Goal: Book appointment/travel/reservation

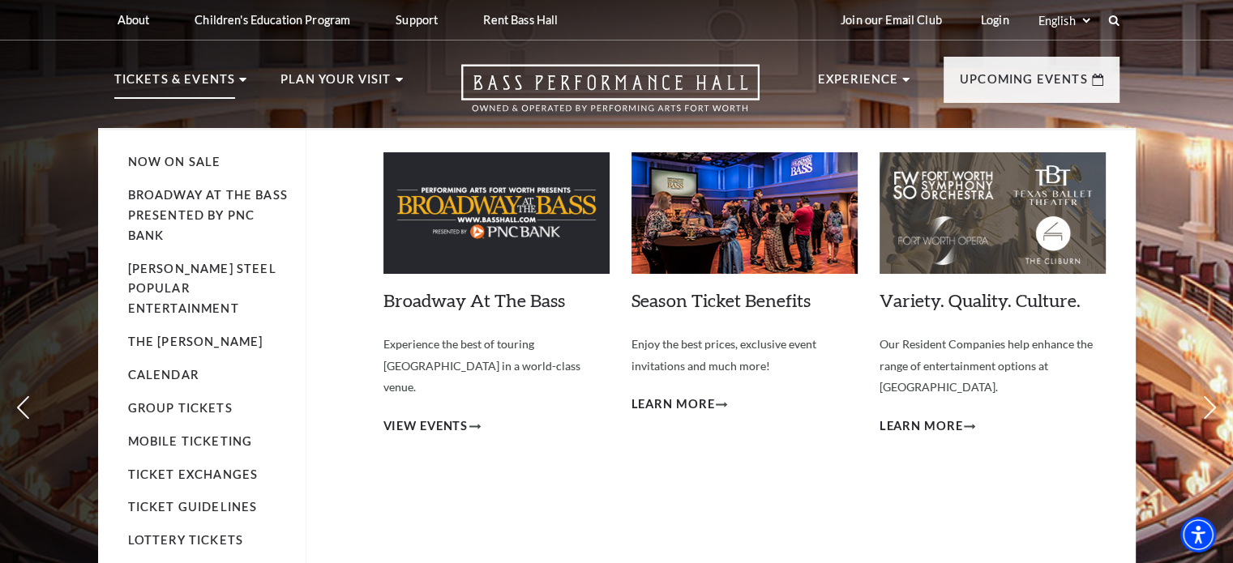
click at [145, 85] on p "Tickets & Events" at bounding box center [175, 84] width 122 height 29
click at [191, 88] on p "Tickets & Events" at bounding box center [175, 84] width 122 height 29
click at [180, 368] on link "Calendar" at bounding box center [163, 375] width 71 height 14
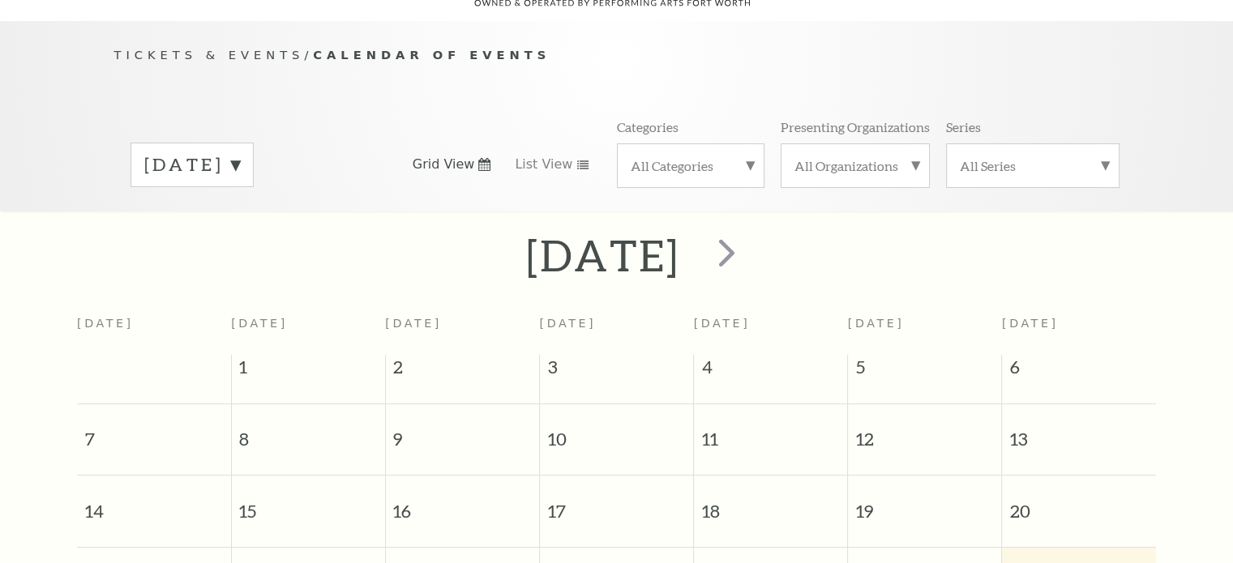
scroll to position [143, 0]
click at [750, 235] on span "next" at bounding box center [727, 252] width 46 height 46
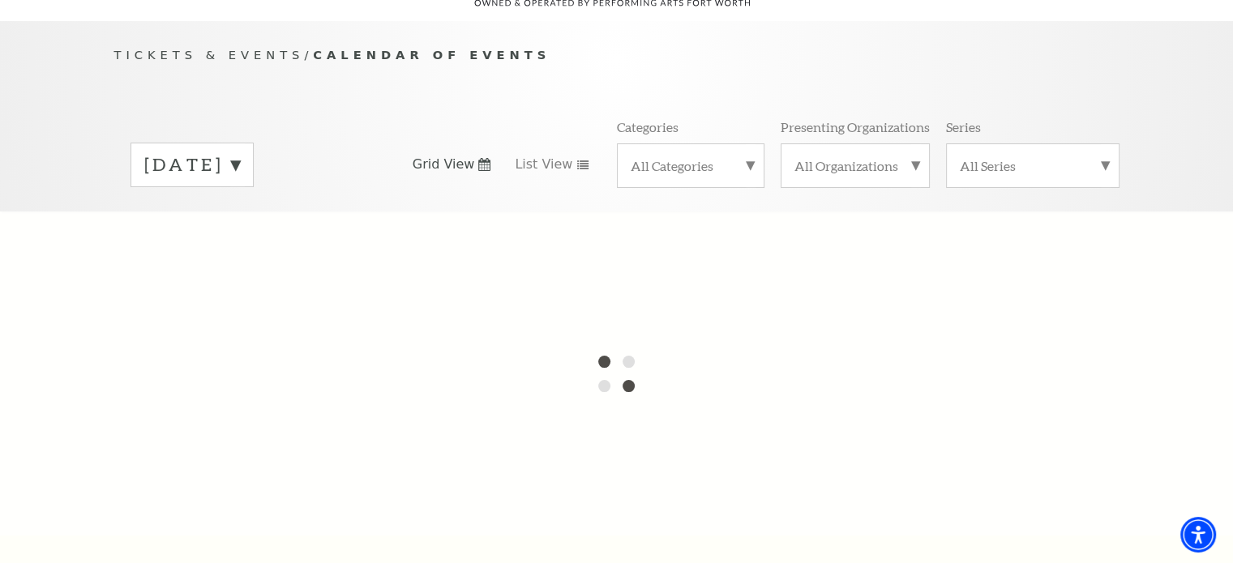
click at [820, 235] on div at bounding box center [616, 374] width 1233 height 324
click at [429, 122] on div "[DATE] Grid View List View Categories All Categories Presenting Organizations A…" at bounding box center [616, 164] width 1005 height 92
click at [240, 152] on label "[DATE]" at bounding box center [192, 164] width 96 height 25
click at [282, 248] on div at bounding box center [616, 374] width 1233 height 324
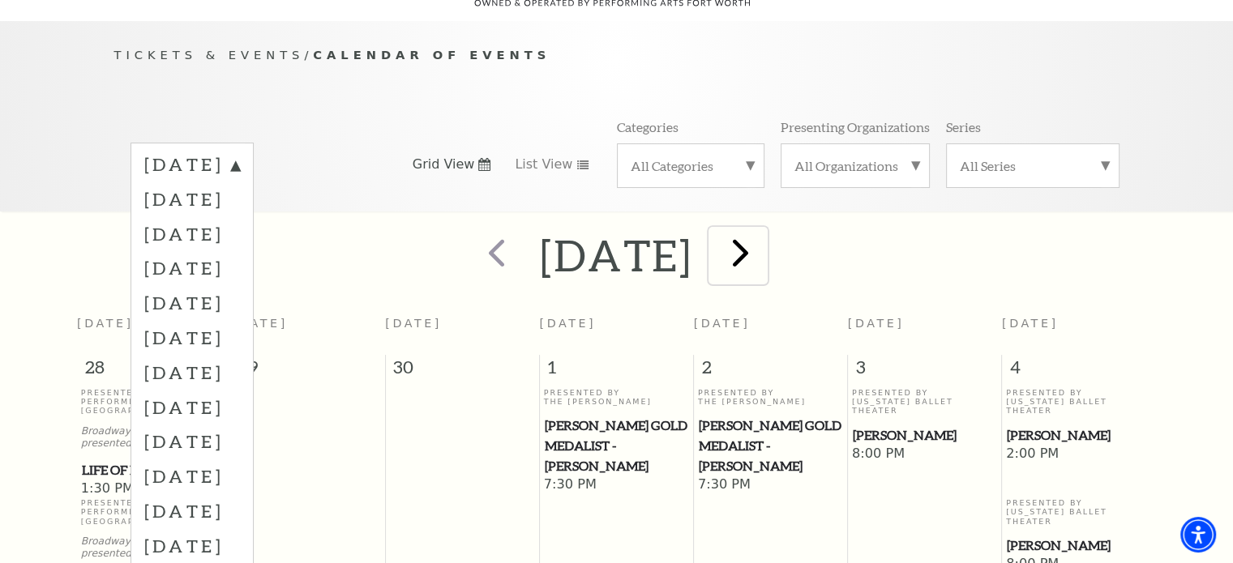
click at [763, 242] on span "next" at bounding box center [740, 252] width 46 height 46
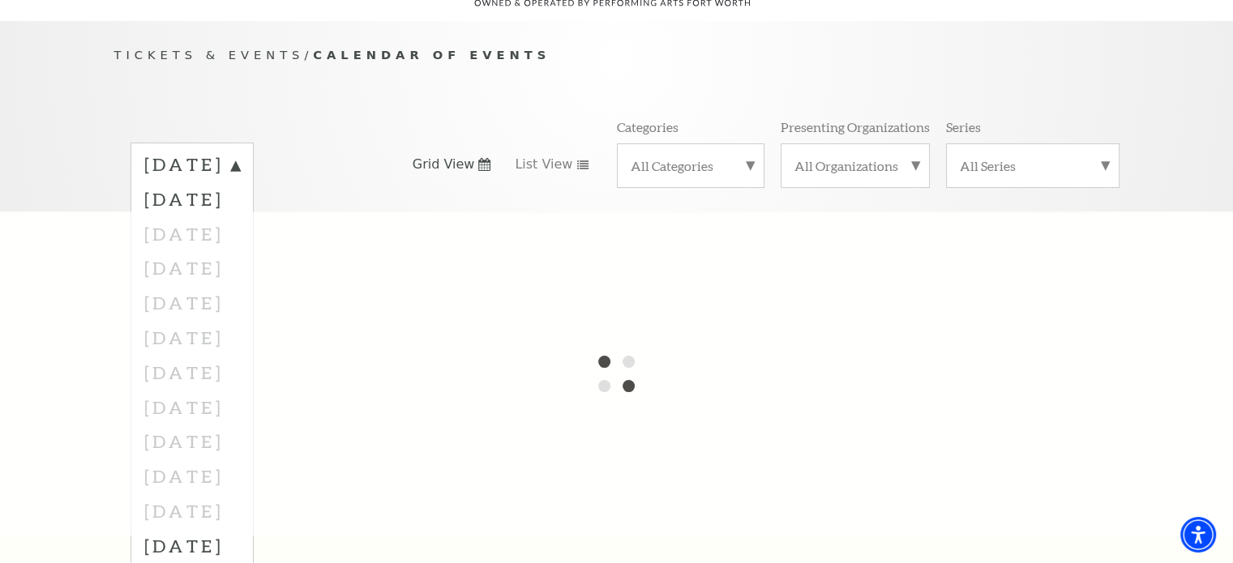
click at [805, 242] on div at bounding box center [616, 374] width 1233 height 324
click at [265, 247] on div at bounding box center [616, 374] width 1233 height 324
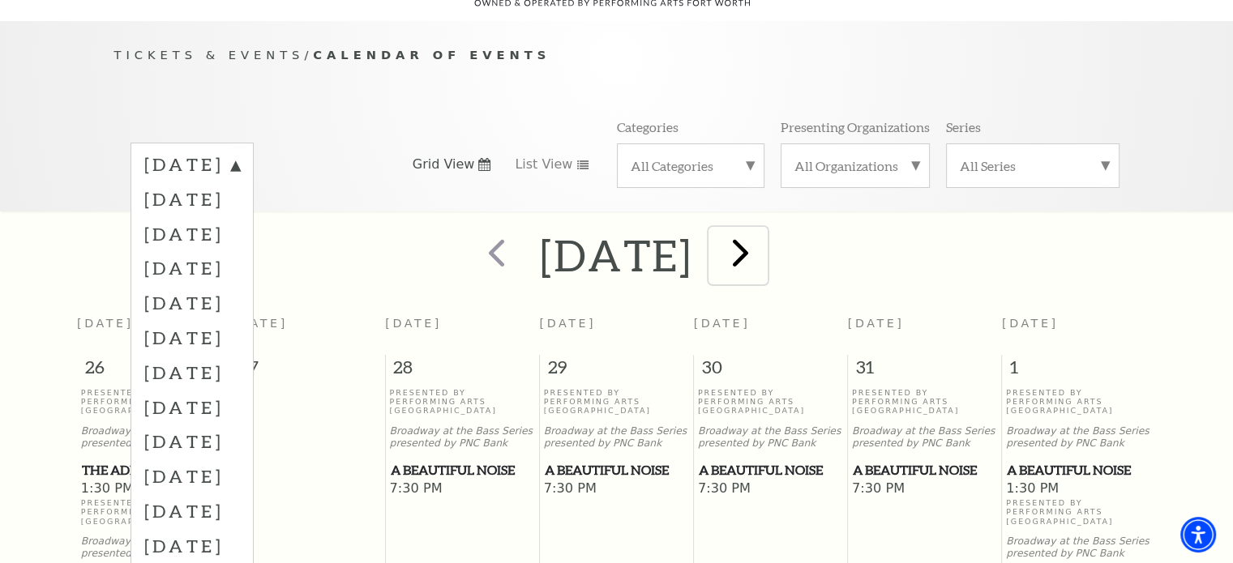
click at [763, 237] on span "next" at bounding box center [740, 252] width 46 height 46
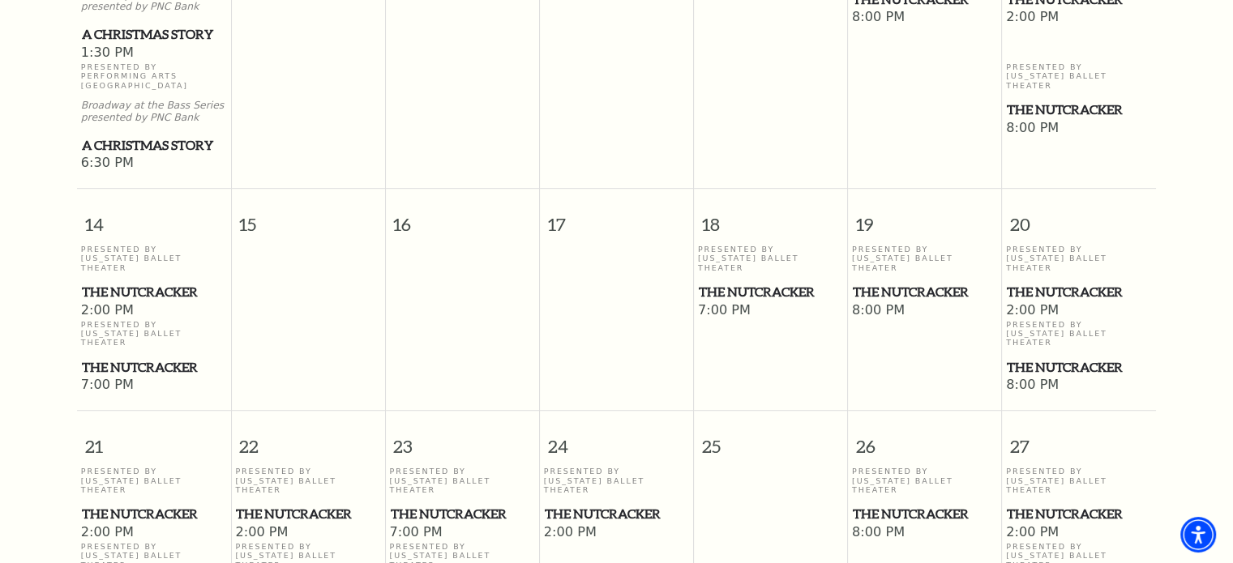
scroll to position [1028, 0]
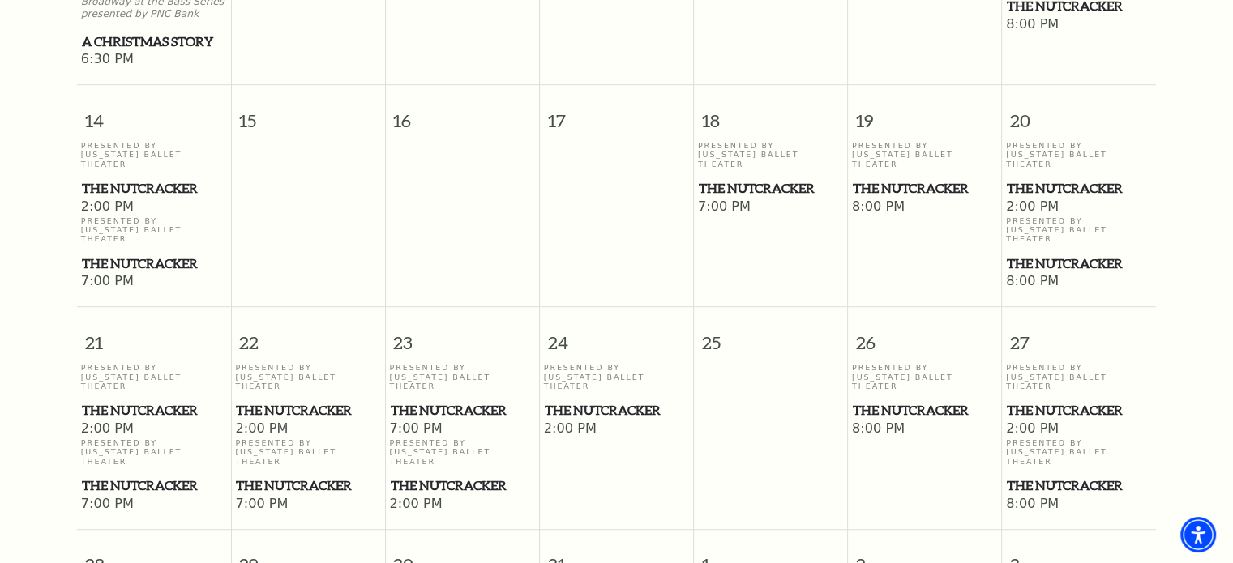
click at [321, 400] on span "The Nutcracker" at bounding box center [308, 410] width 144 height 20
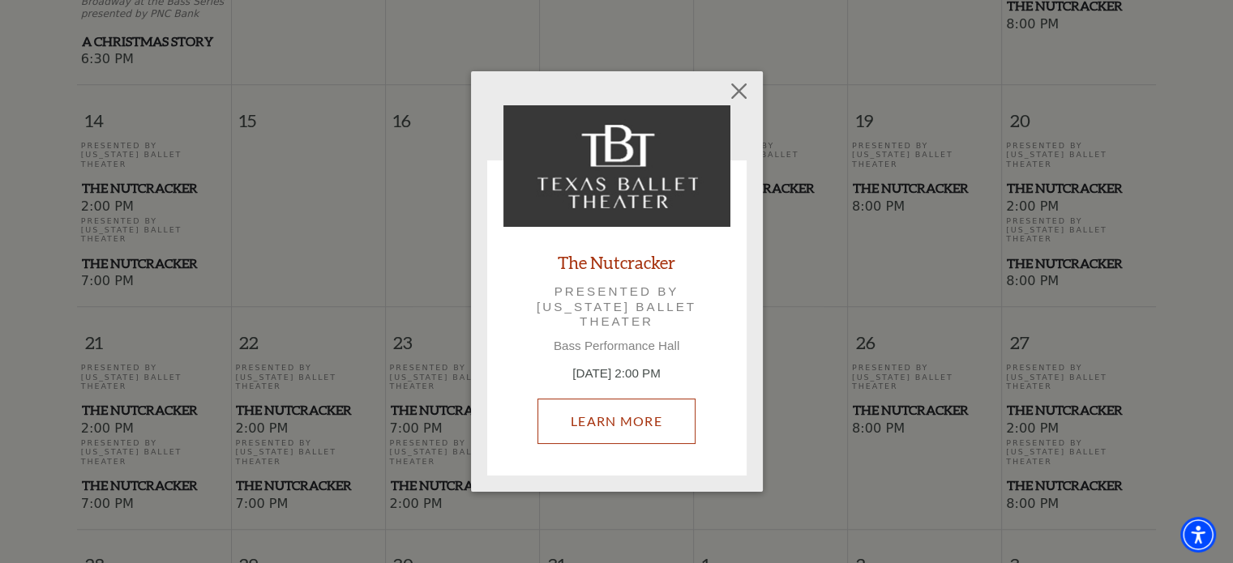
click at [605, 429] on link "Learn More" at bounding box center [616, 421] width 158 height 45
